Goal: Use online tool/utility: Utilize a website feature to perform a specific function

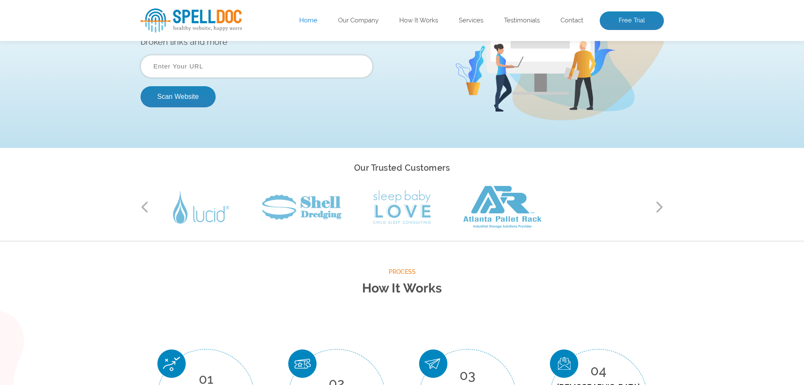
scroll to position [42, 0]
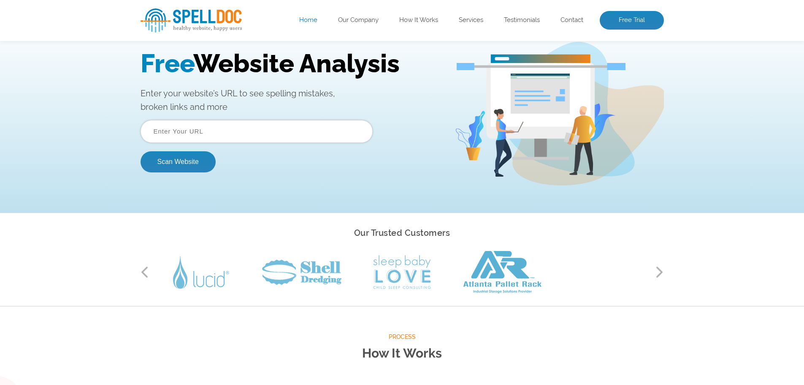
paste input "United Services Group"
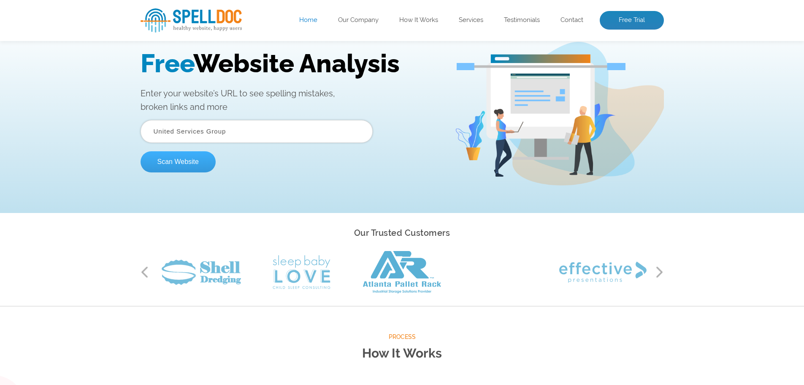
click at [201, 166] on button "Scan Website" at bounding box center [178, 161] width 75 height 21
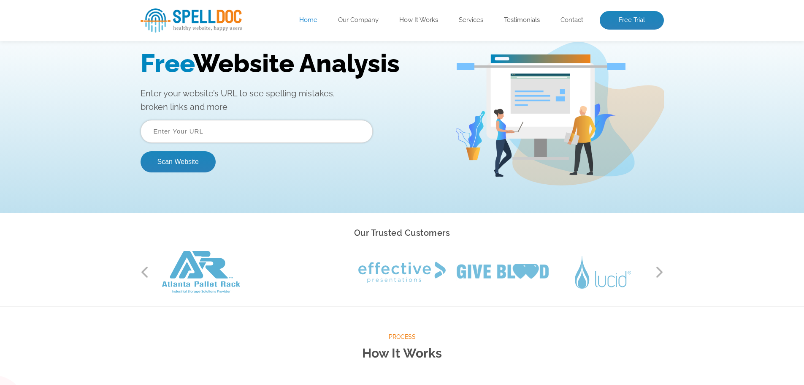
paste input "https://dmiturkiye.com/"
type input "https://dmiturkiye.com/"
click at [186, 161] on button "Scan Website" at bounding box center [178, 161] width 75 height 21
